Goal: Information Seeking & Learning: Learn about a topic

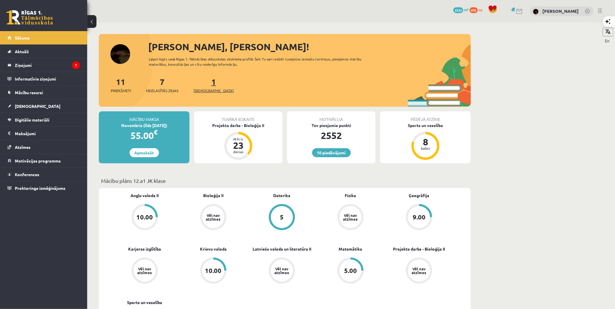
click at [203, 85] on link "1 Ieskaites" at bounding box center [214, 84] width 40 height 17
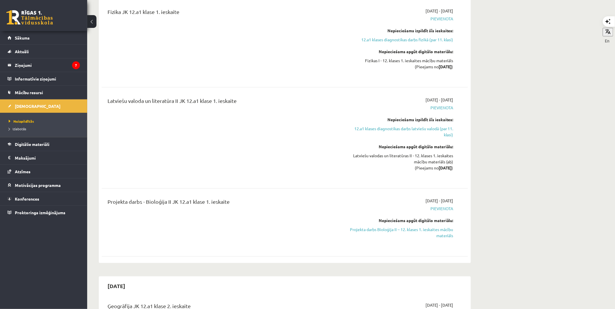
scroll to position [306, 0]
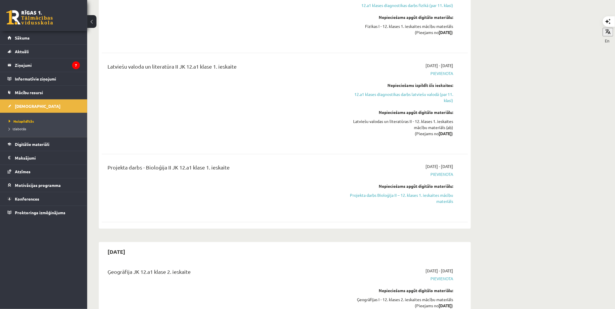
drag, startPoint x: 427, startPoint y: 196, endPoint x: 346, endPoint y: 28, distance: 186.3
click at [427, 196] on link "Projekta darbs Bioloģija II – 12. klases 1. ieskaites mācību materiāls" at bounding box center [399, 198] width 110 height 12
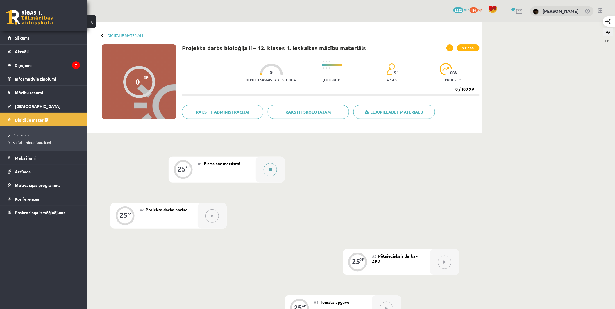
click at [274, 159] on div at bounding box center [270, 170] width 29 height 26
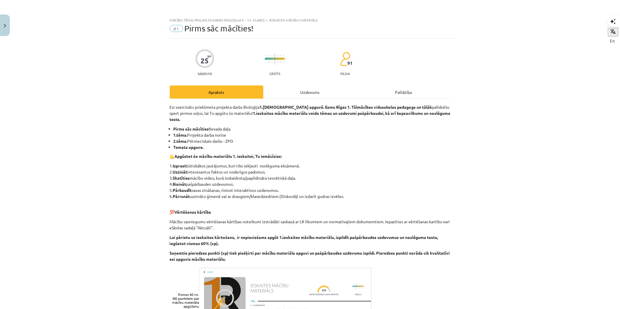
drag, startPoint x: 274, startPoint y: 159, endPoint x: 516, endPoint y: 196, distance: 244.9
click at [516, 196] on div "Mācību tēma: Projekta darbs bioloģija ii – 12. klases 1. ieskaites mācību mater…" at bounding box center [310, 154] width 620 height 309
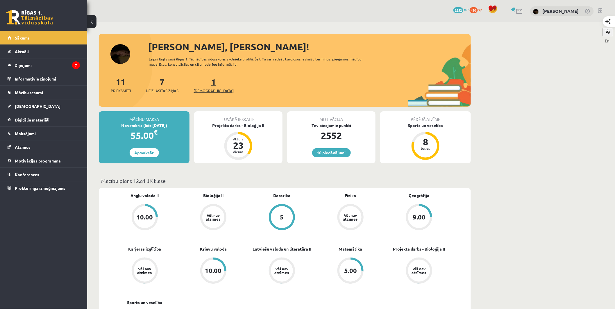
click at [205, 85] on link "1 Ieskaites" at bounding box center [214, 84] width 40 height 17
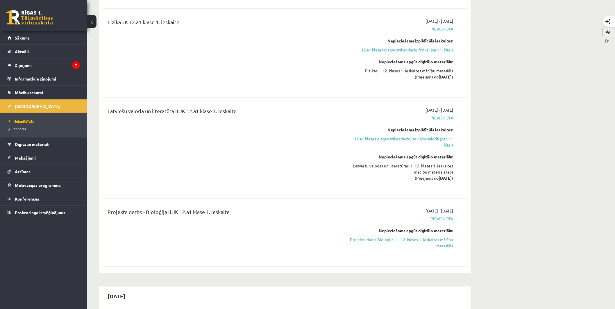
scroll to position [358, 0]
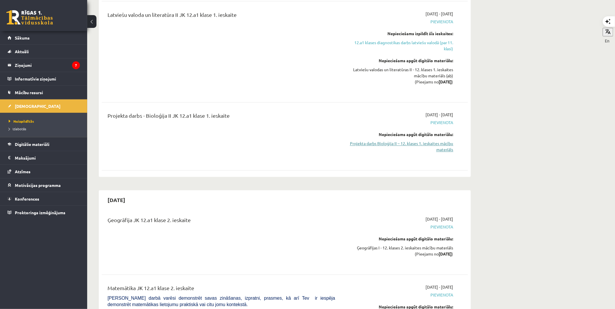
click at [445, 150] on link "Projekta darbs Bioloģija II – 12. klases 1. ieskaites mācību materiāls" at bounding box center [399, 147] width 110 height 12
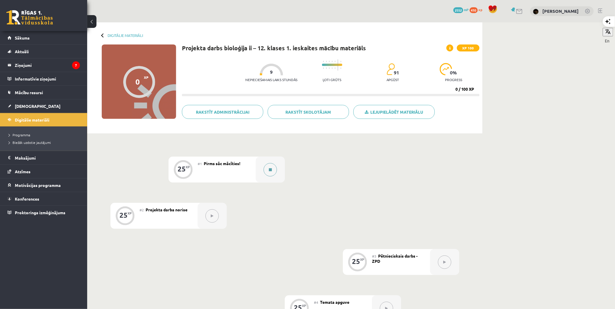
click at [274, 173] on button at bounding box center [270, 169] width 13 height 13
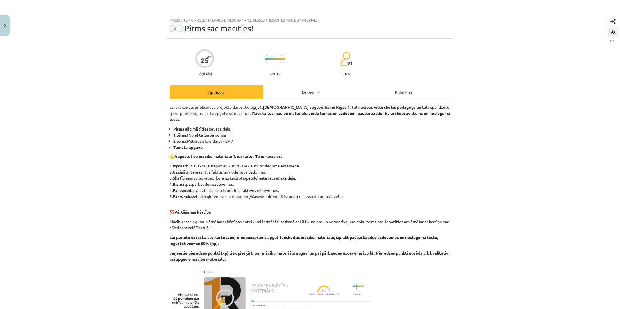
click at [300, 88] on div "Uzdevums" at bounding box center [310, 91] width 94 height 13
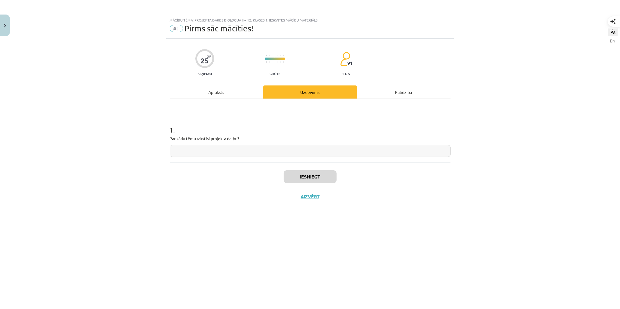
click at [248, 154] on input "text" at bounding box center [310, 151] width 281 height 12
click at [234, 88] on div "Apraksts" at bounding box center [217, 91] width 94 height 13
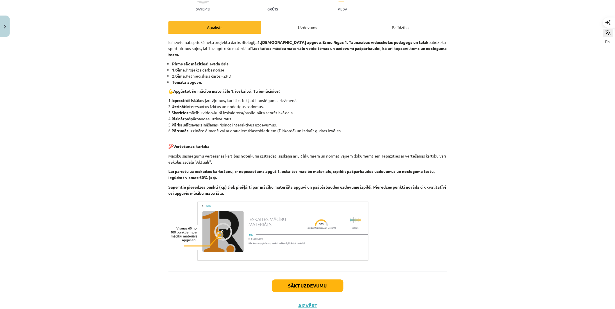
scroll to position [82, 0]
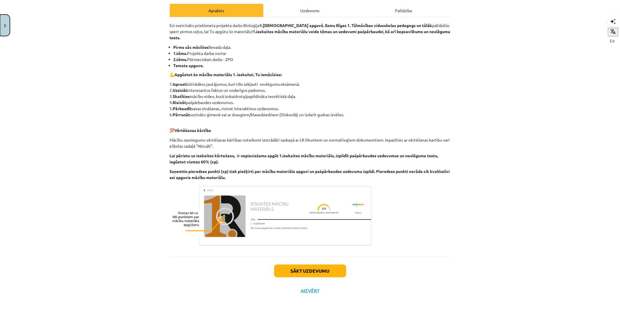
click at [4, 27] on img "Close" at bounding box center [5, 26] width 2 height 4
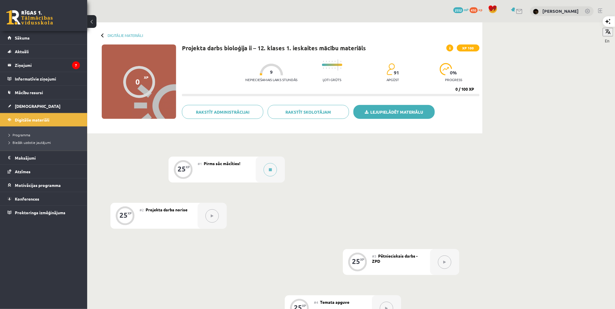
click at [399, 113] on link "Lejupielādēt materiālu" at bounding box center [394, 112] width 81 height 14
